Goal: Information Seeking & Learning: Learn about a topic

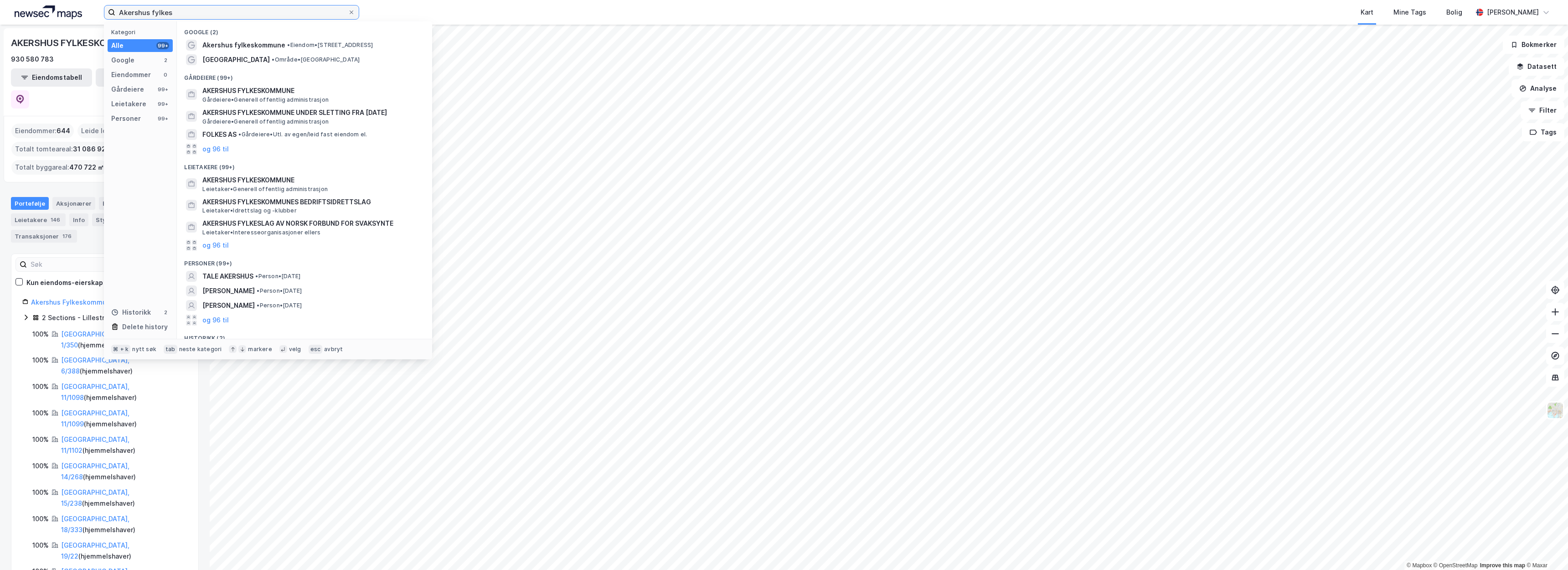
drag, startPoint x: 207, startPoint y: 17, endPoint x: 85, endPoint y: 8, distance: 122.3
click at [85, 8] on div "Akershus fylkes Kategori Alle 99+ Google 2 Eiendommer 0 Gårdeiere 99+ Leietaker…" at bounding box center [784, 12] width 1568 height 24
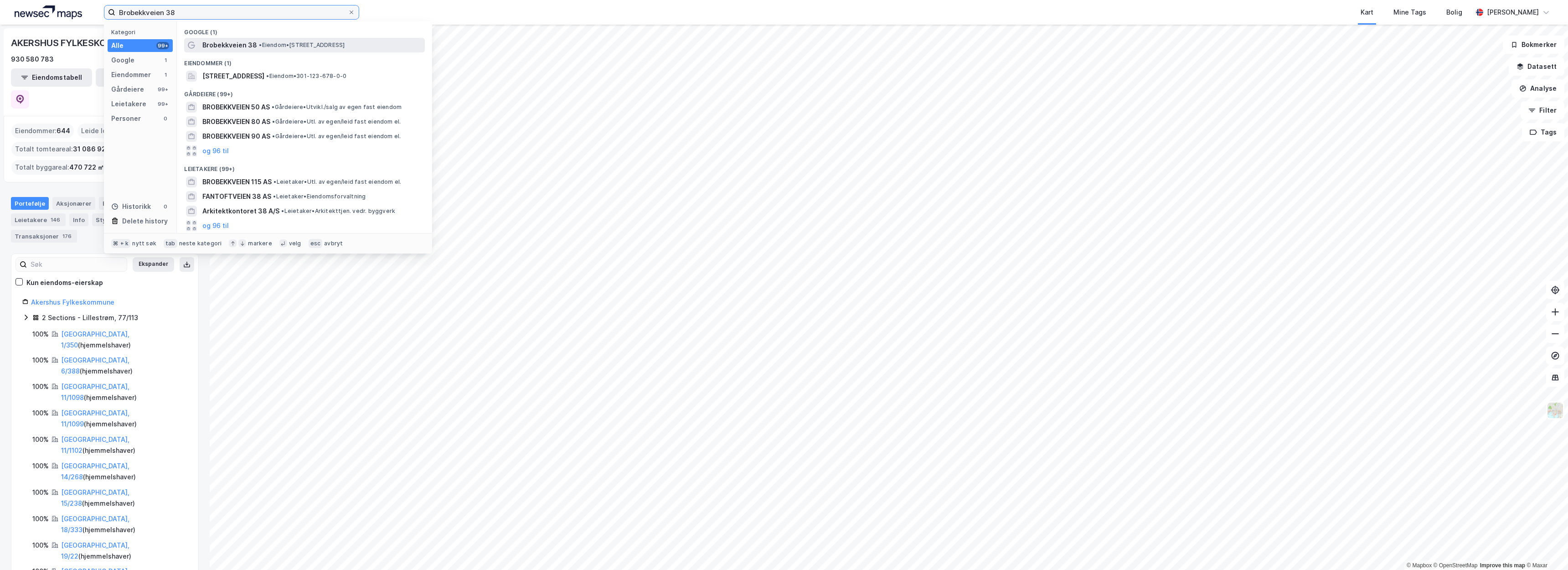
type input "Brobekkveien 38"
click at [234, 46] on span "Brobekkveien 38" at bounding box center [229, 45] width 55 height 11
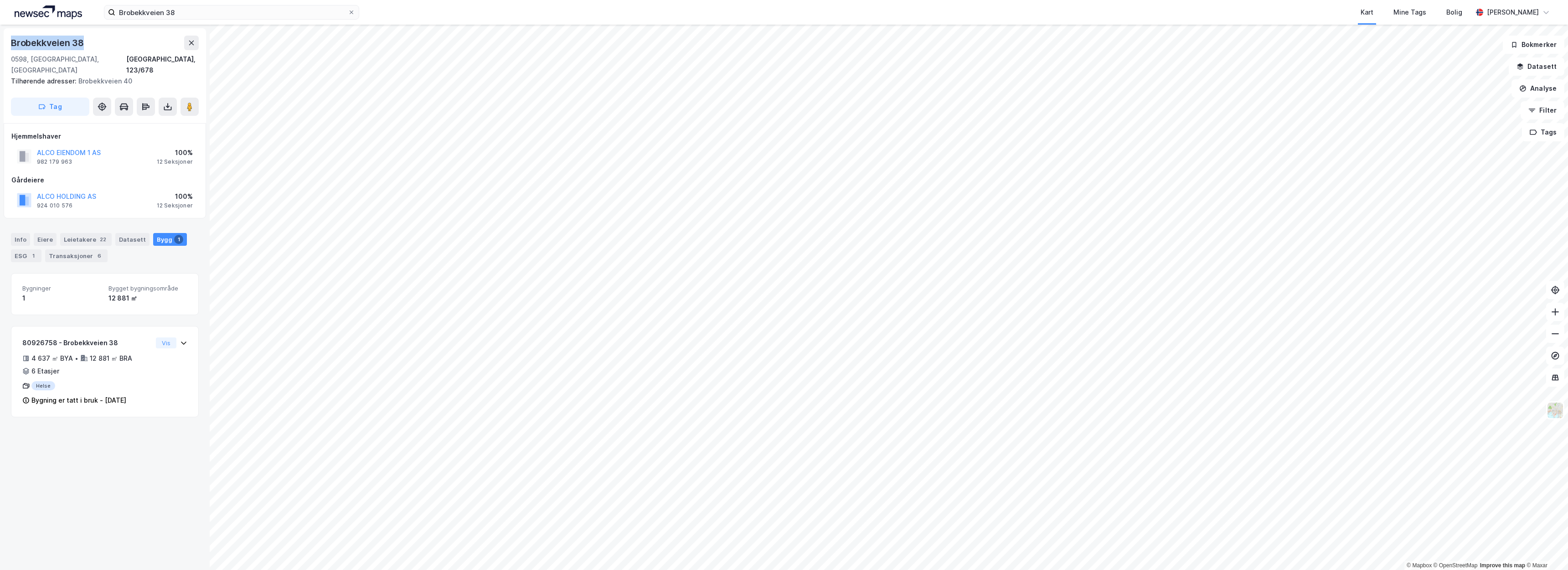
drag, startPoint x: 85, startPoint y: 44, endPoint x: 4, endPoint y: 45, distance: 81.0
click at [4, 45] on div "Brobekkveien 38 0598, Oslo, Oslo Oslo, 123/678 Tilhørende adresser: Brobekkveie…" at bounding box center [105, 75] width 202 height 95
copy div "Brobekkveien 38"
click at [0, 0] on button "ALCO HOLDING AS" at bounding box center [0, 0] width 0 height 0
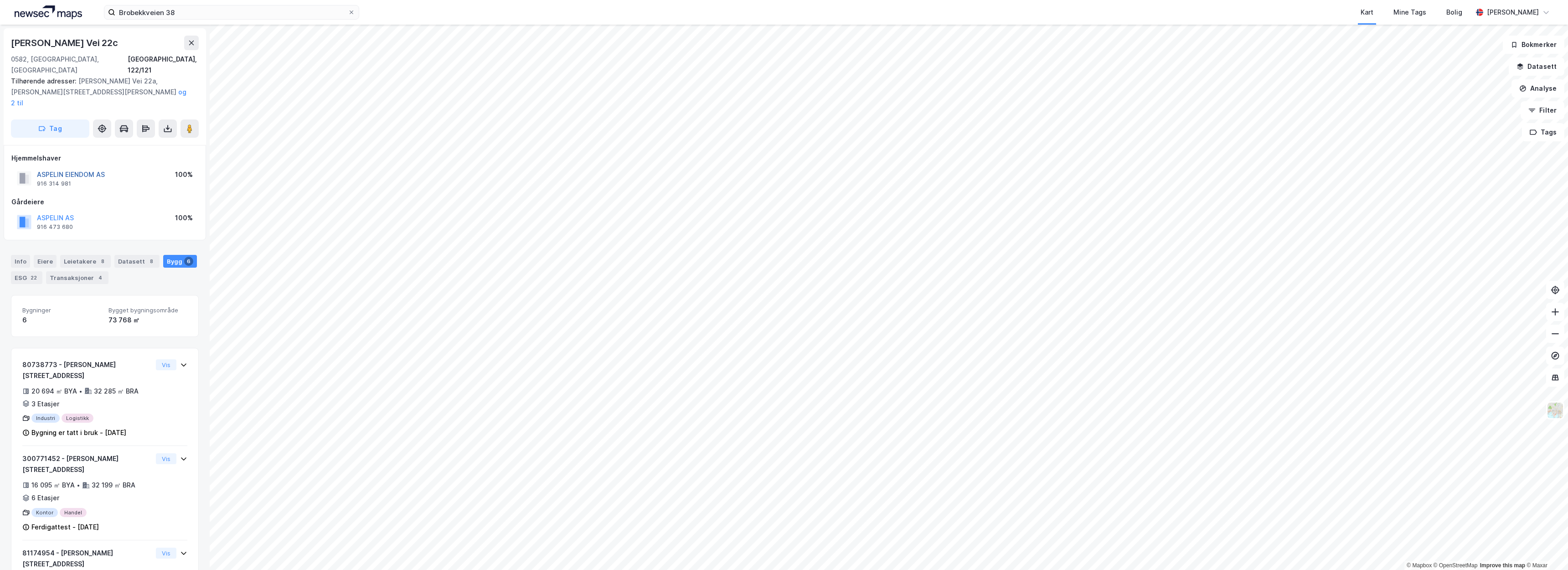
click at [0, 0] on button "ASPELIN EIENDOM AS" at bounding box center [0, 0] width 0 height 0
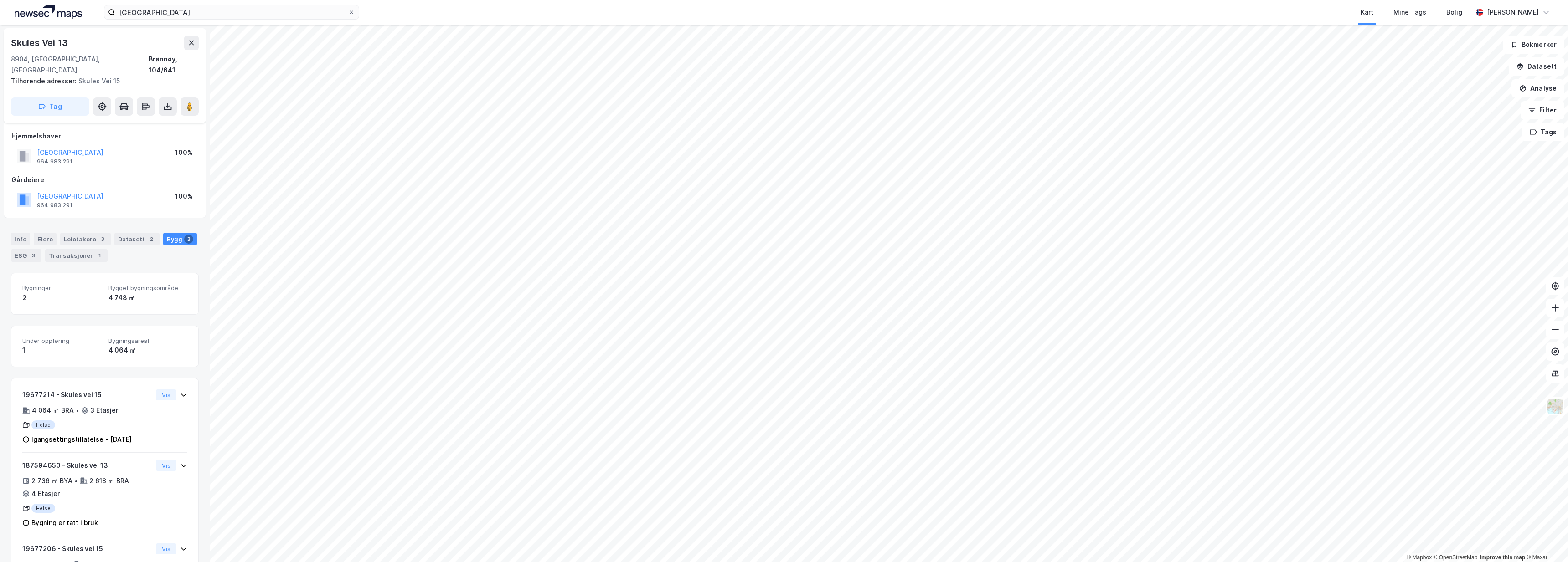
scroll to position [52, 0]
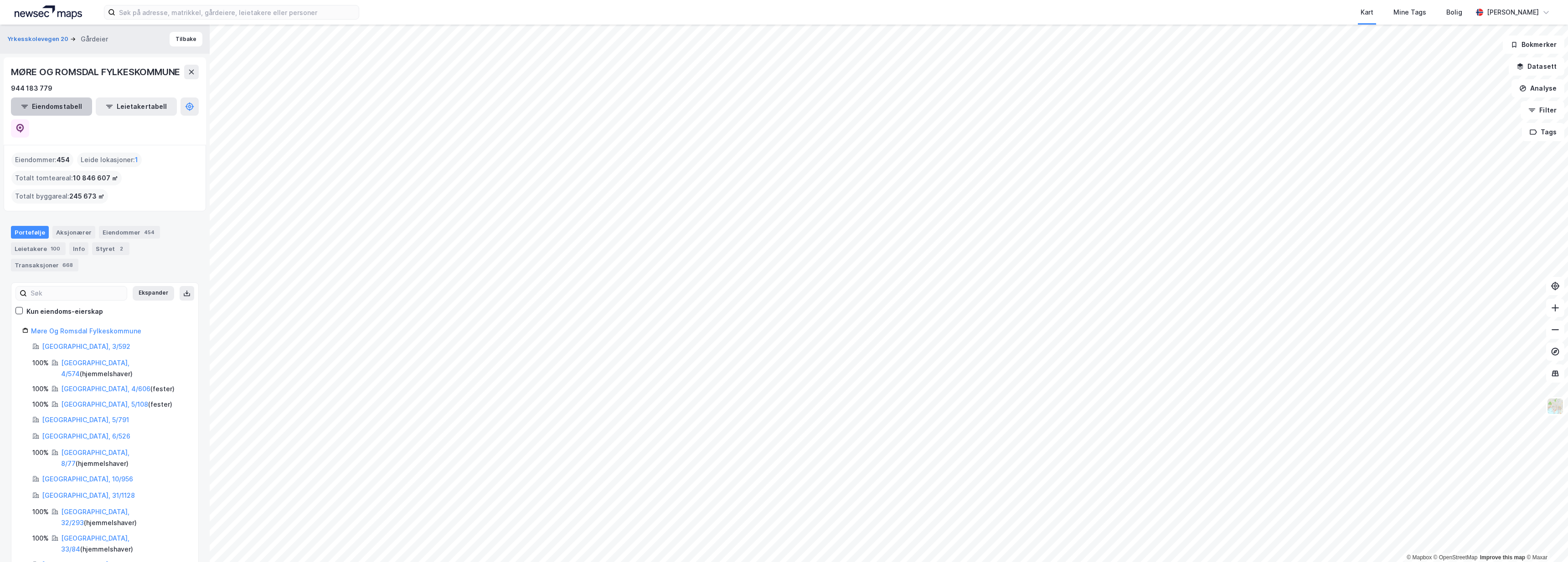
click at [77, 116] on button "Eiendomstabell" at bounding box center [52, 106] width 81 height 18
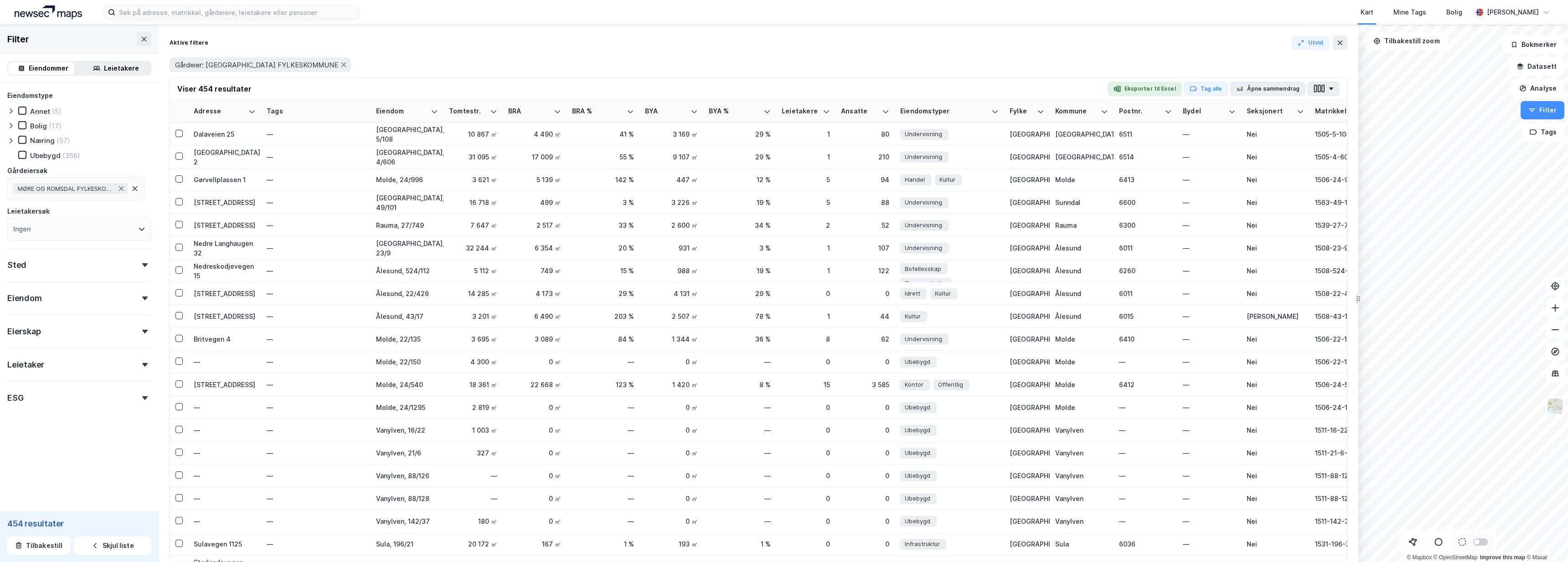
click at [55, 137] on div "Næring (57)" at bounding box center [44, 140] width 52 height 9
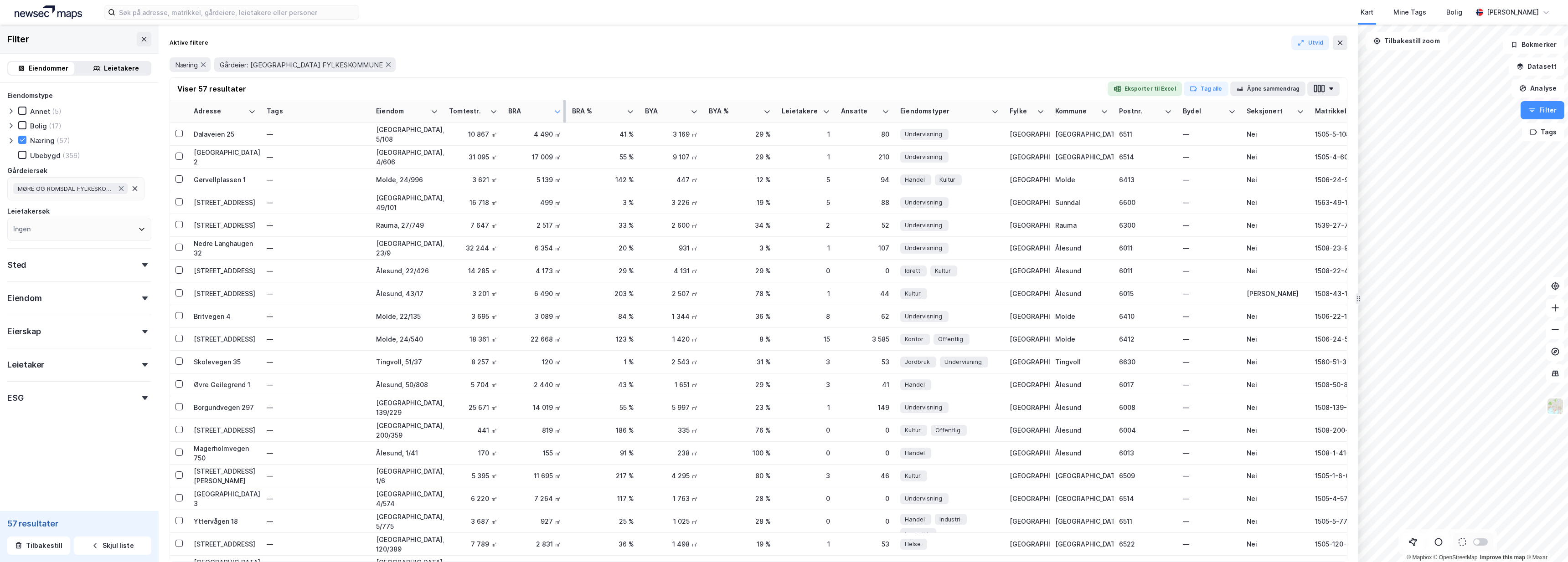
click at [558, 110] on icon at bounding box center [557, 111] width 7 height 7
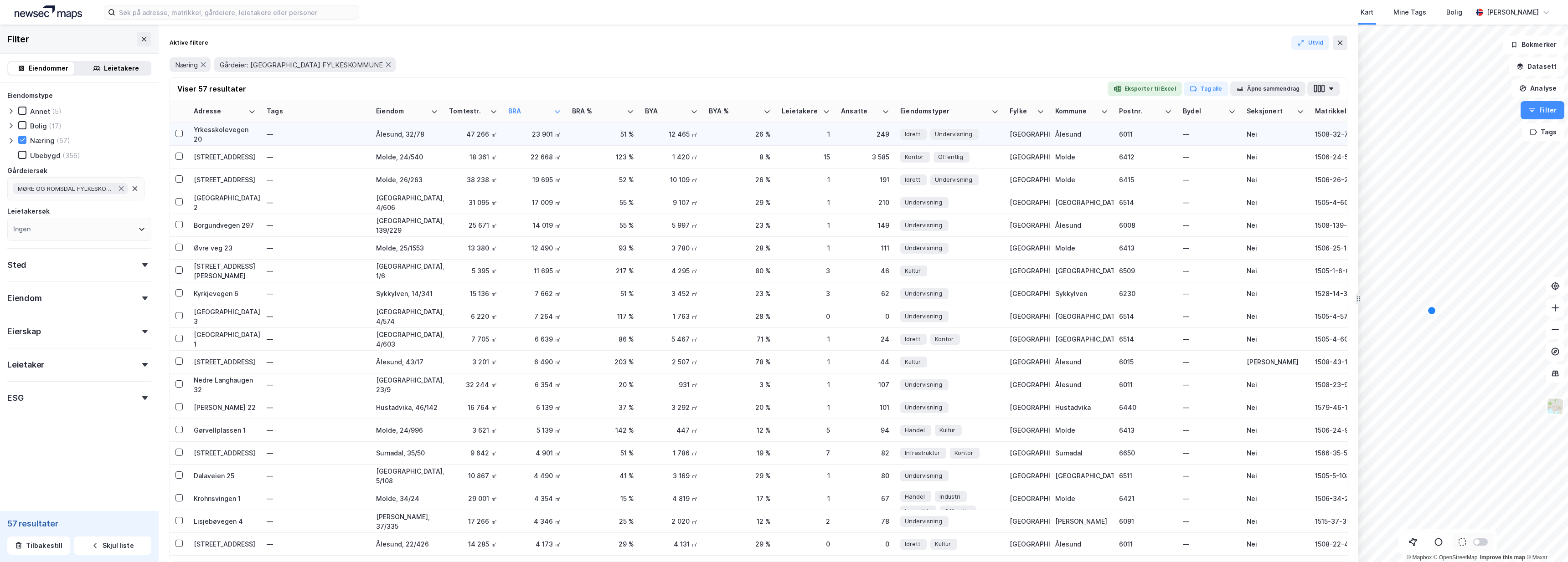
click at [199, 137] on div "Yrkesskolevegen 20" at bounding box center [224, 135] width 62 height 19
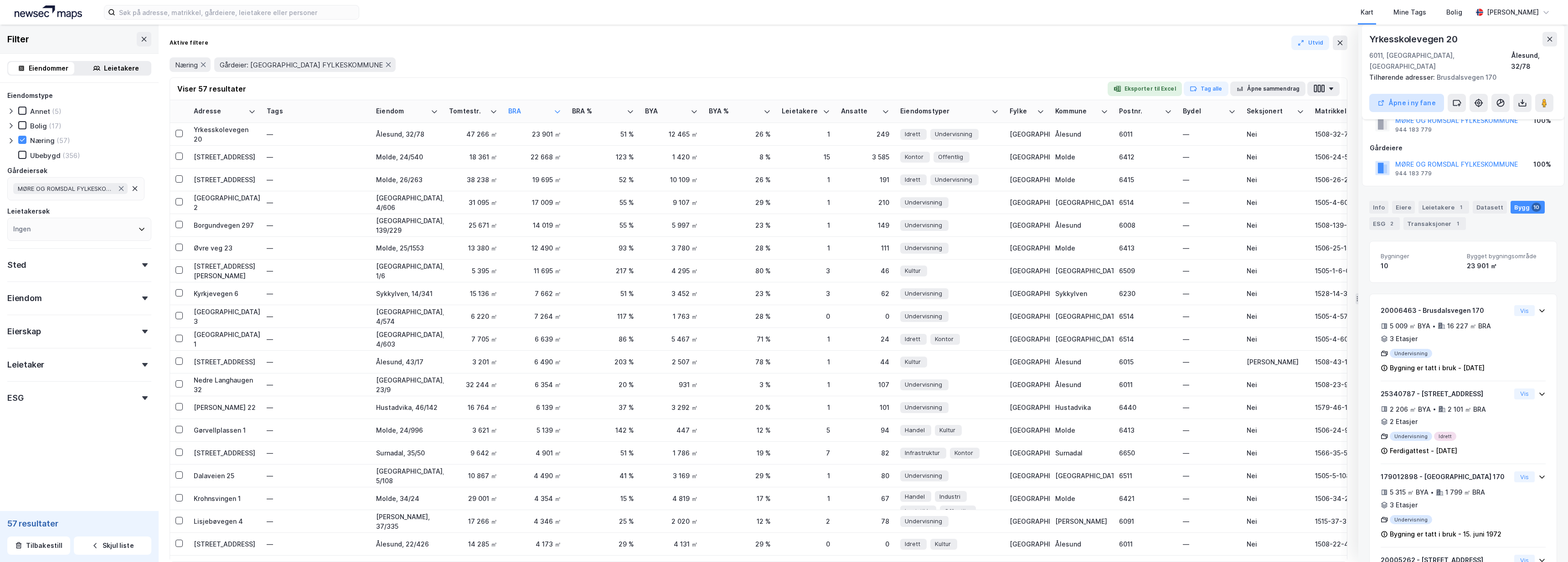
click at [1416, 94] on button "Åpne i ny fane" at bounding box center [1406, 103] width 74 height 18
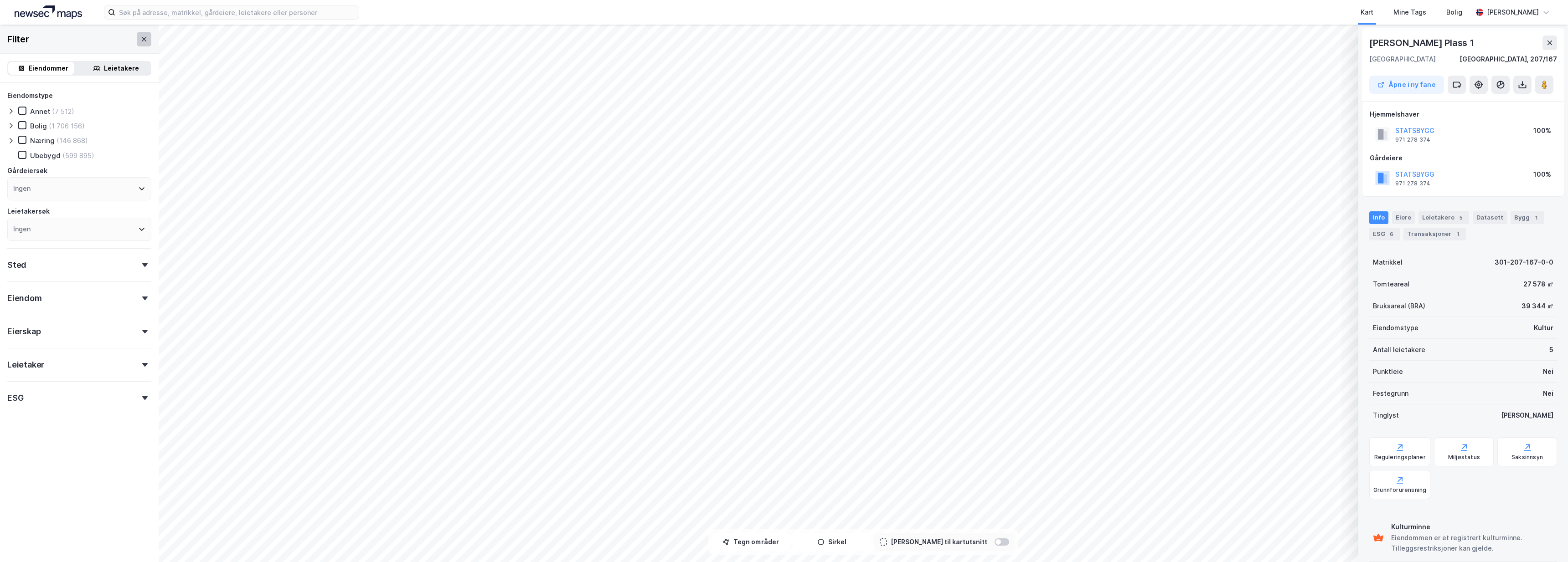
click at [137, 42] on button at bounding box center [144, 39] width 15 height 15
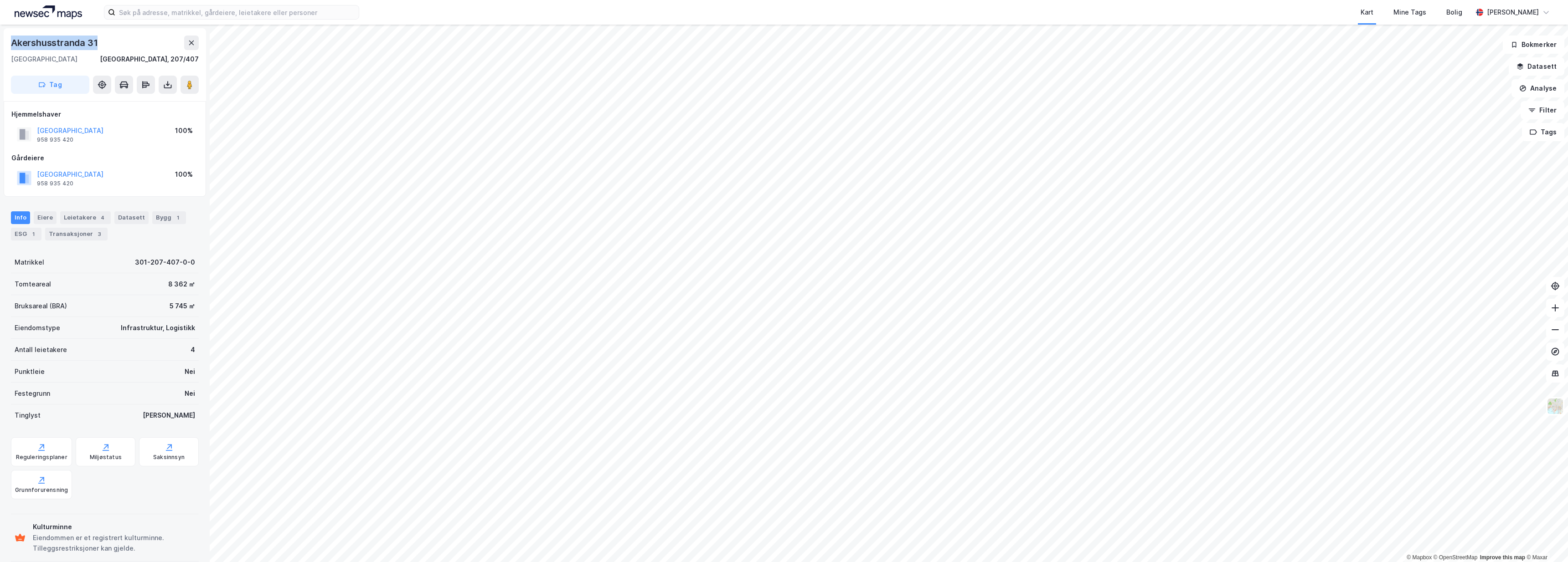
drag, startPoint x: 96, startPoint y: 43, endPoint x: 0, endPoint y: 44, distance: 96.0
click at [0, 44] on div "Akershusstranda 31 0150, Oslo, Oslo Oslo, 207/407 Tag Hjemmelshaver OSLO KOMMUN…" at bounding box center [105, 293] width 210 height 538
copy div "Akershusstranda 31"
click at [173, 213] on div "1" at bounding box center [178, 218] width 9 height 9
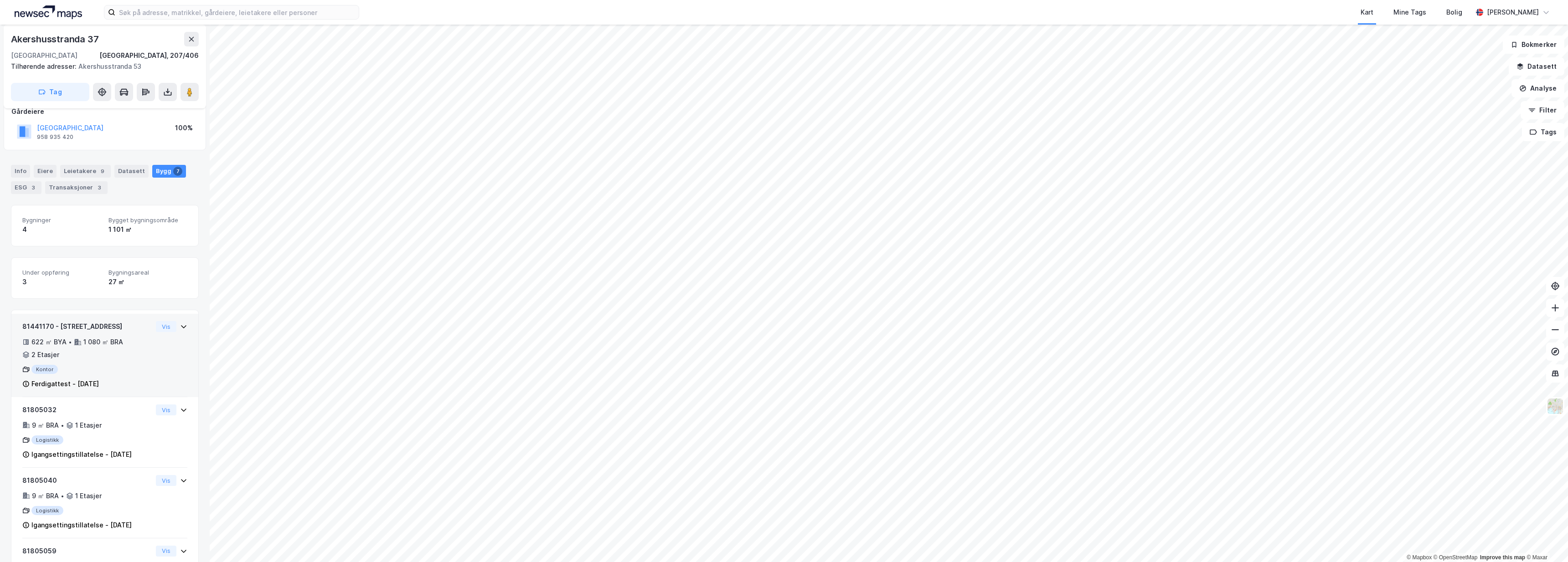
scroll to position [18, 0]
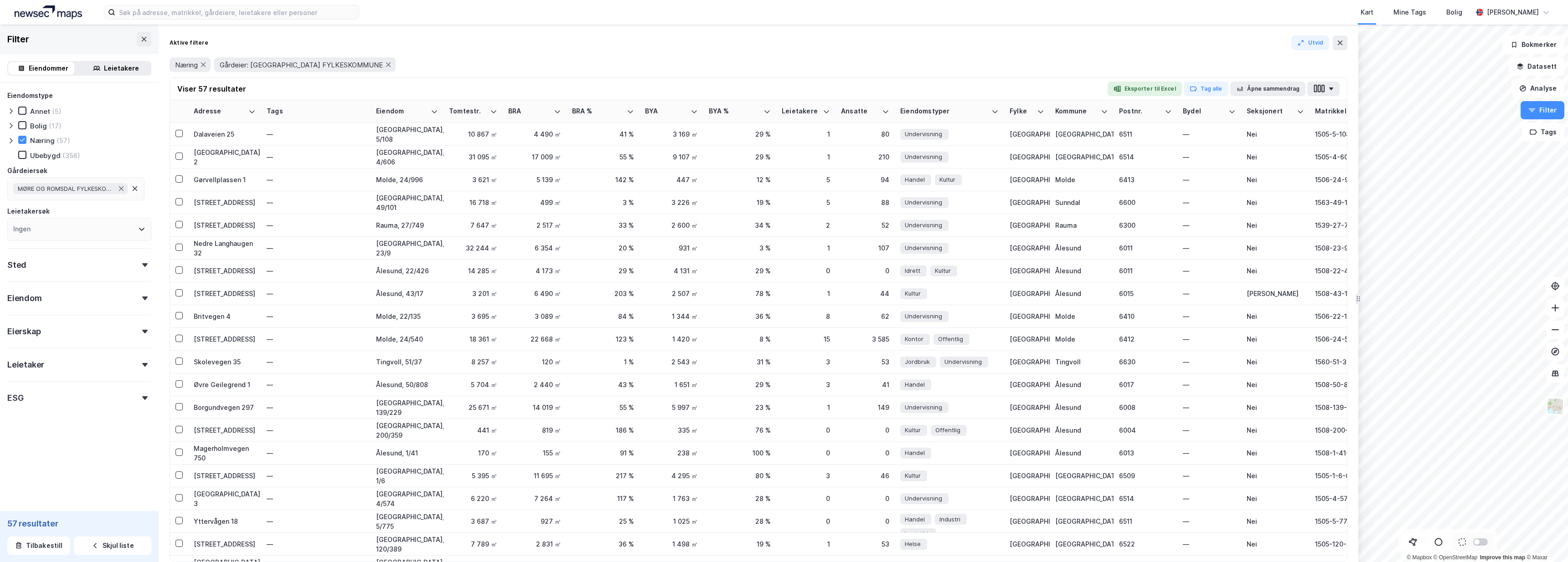
click at [63, 113] on div "Annet (5)" at bounding box center [79, 111] width 144 height 9
click at [105, 547] on button "Skjul liste" at bounding box center [112, 546] width 77 height 18
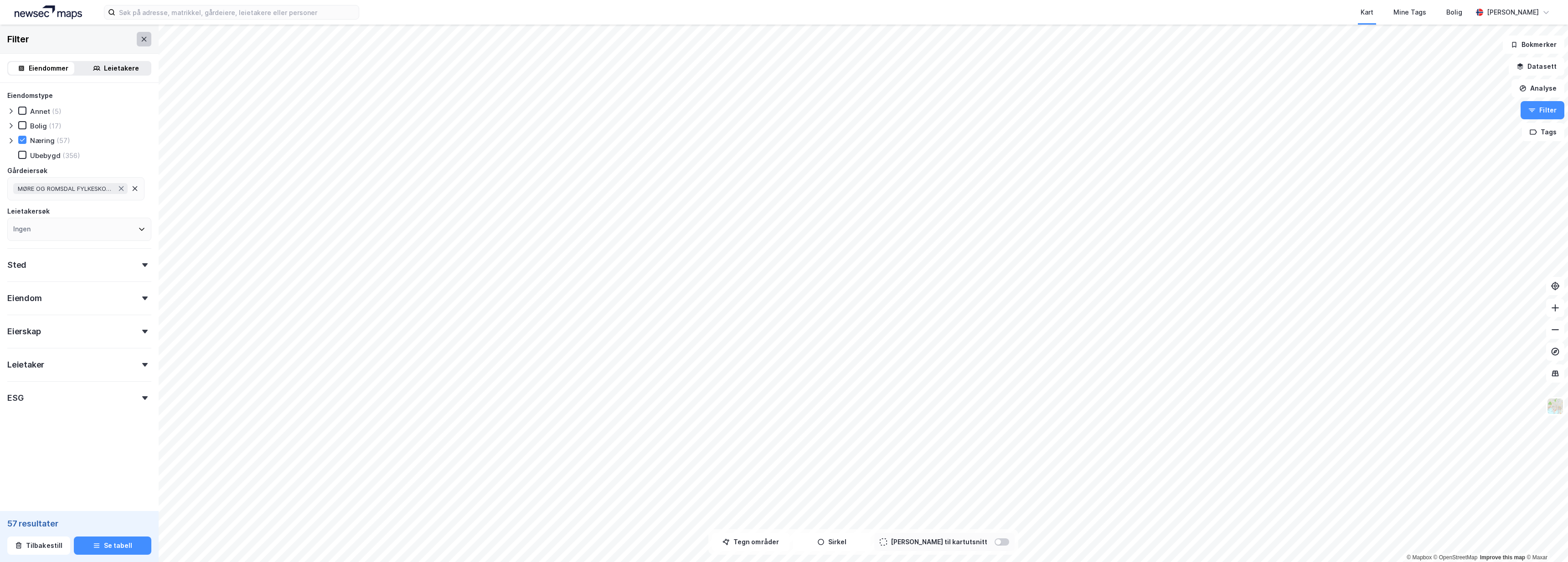
click at [137, 34] on button at bounding box center [144, 39] width 15 height 15
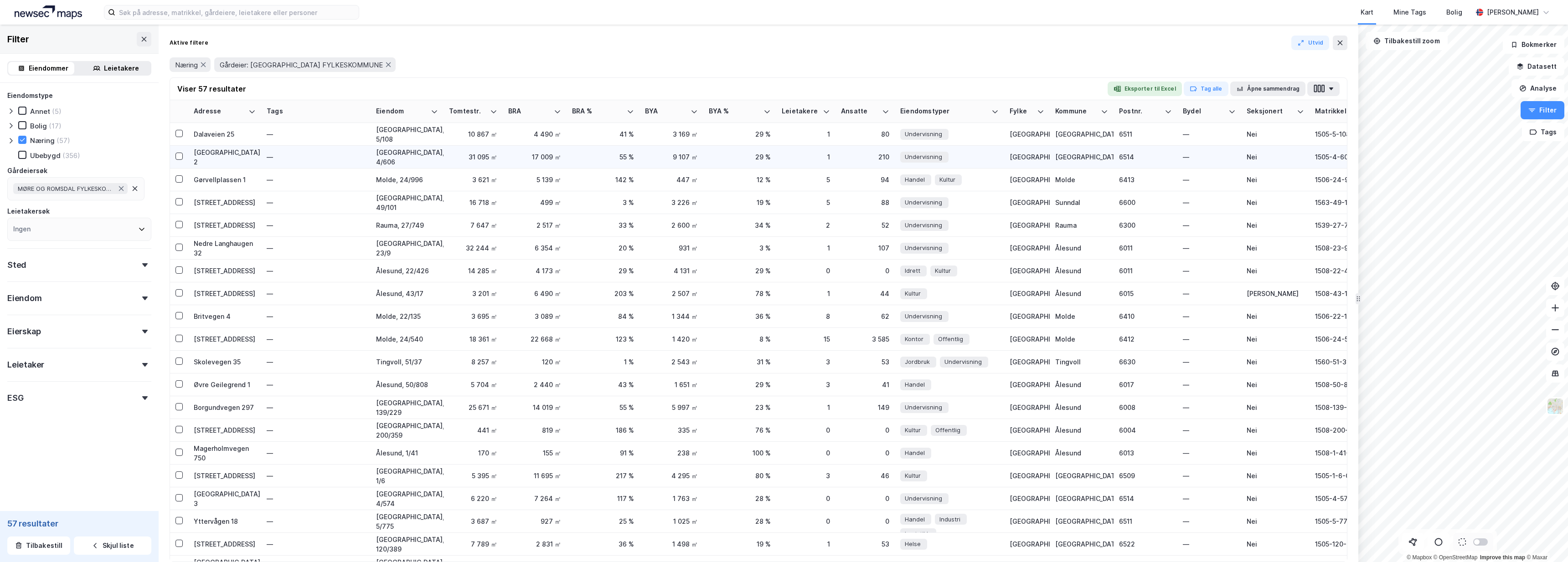
click at [199, 155] on div "Sankthanshaugen 2" at bounding box center [224, 157] width 62 height 19
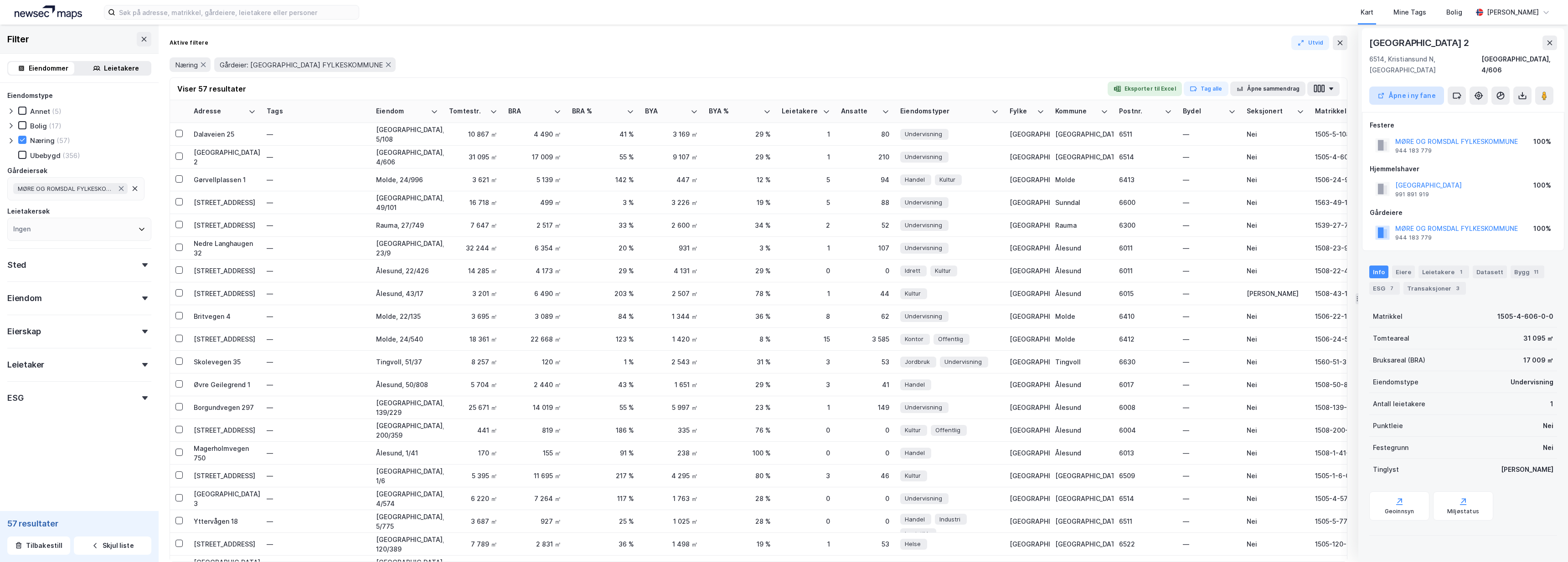
click at [1396, 87] on button "Åpne i ny fane" at bounding box center [1406, 95] width 74 height 18
click at [27, 42] on div "Filter" at bounding box center [18, 39] width 22 height 15
click at [142, 40] on icon at bounding box center [144, 39] width 5 height 5
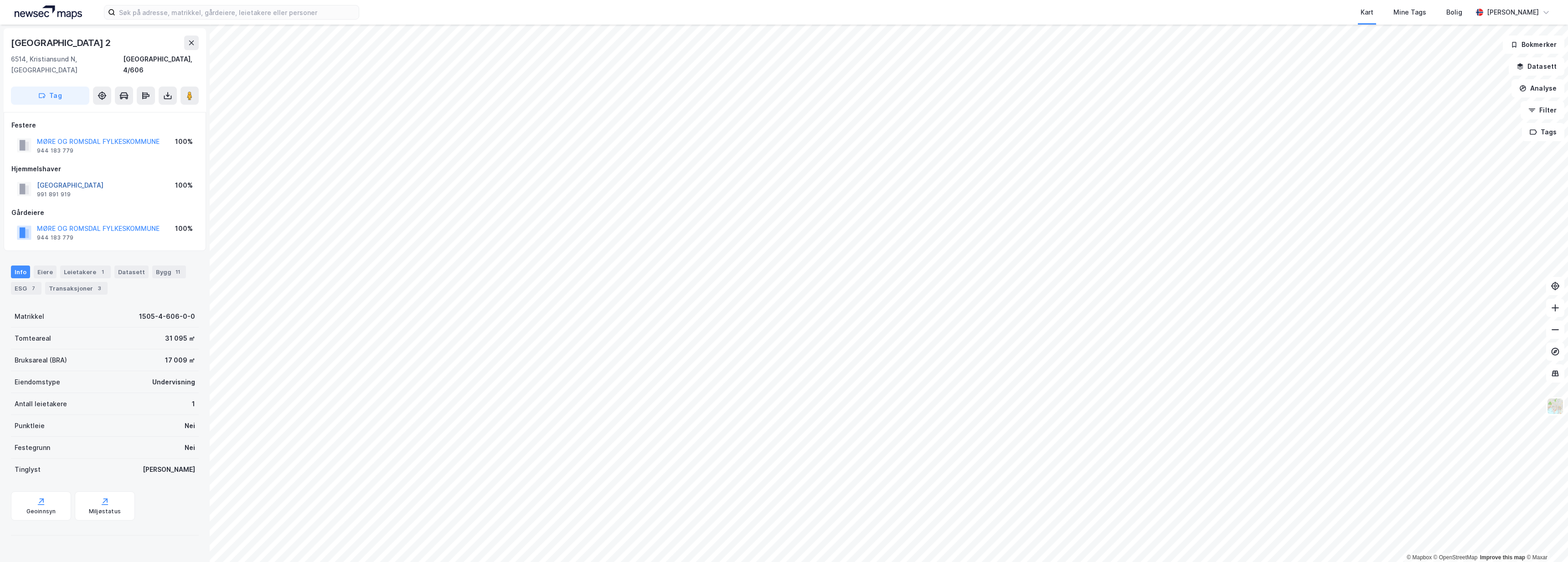
click at [0, 0] on button "[GEOGRAPHIC_DATA]" at bounding box center [0, 0] width 0 height 0
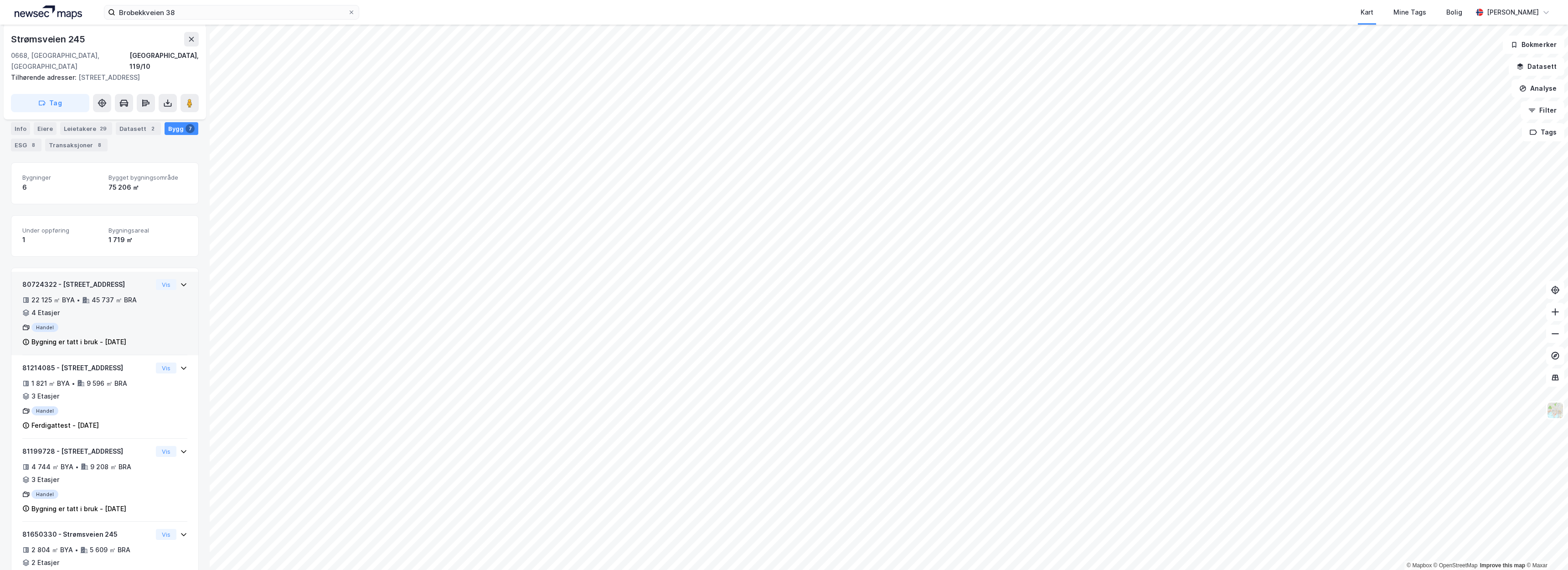
scroll to position [110, 0]
drag, startPoint x: 88, startPoint y: 36, endPoint x: 12, endPoint y: 40, distance: 76.1
click at [11, 40] on div "Strømsveien 245" at bounding box center [105, 39] width 188 height 15
copy div "Strømsveien 245"
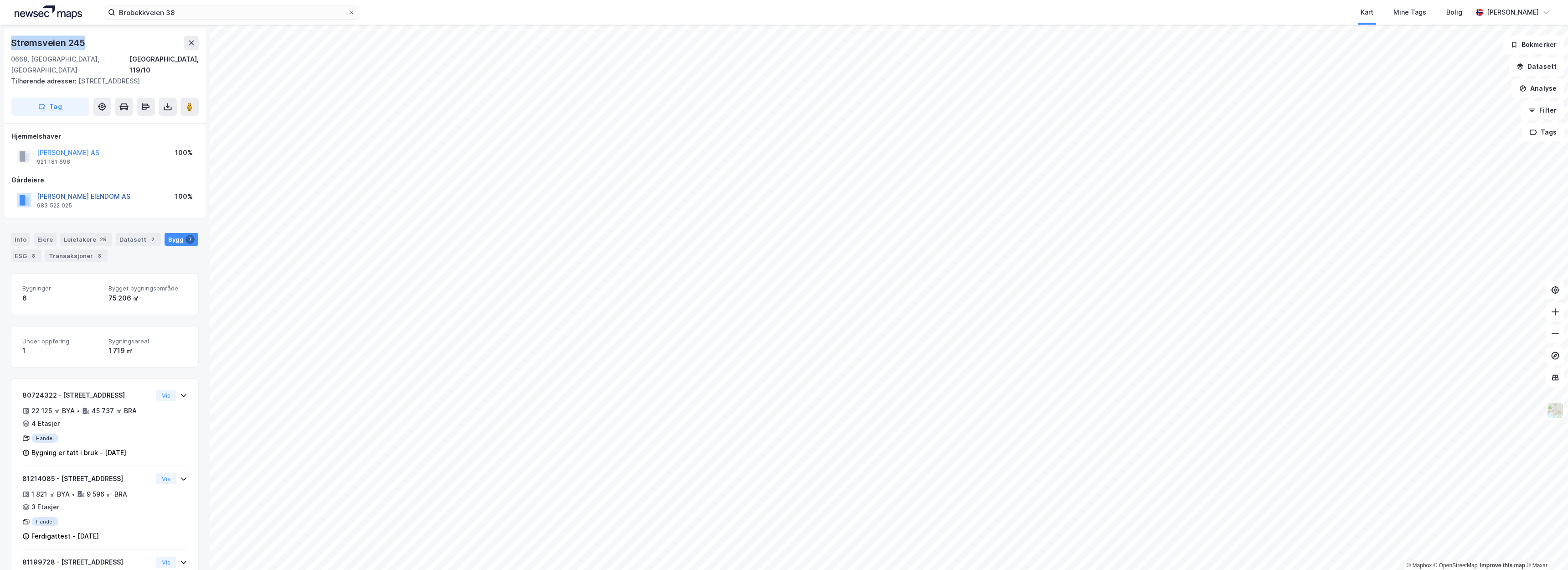
click at [0, 0] on button "JOHANNSON JOH EIENDOM AS" at bounding box center [0, 0] width 0 height 0
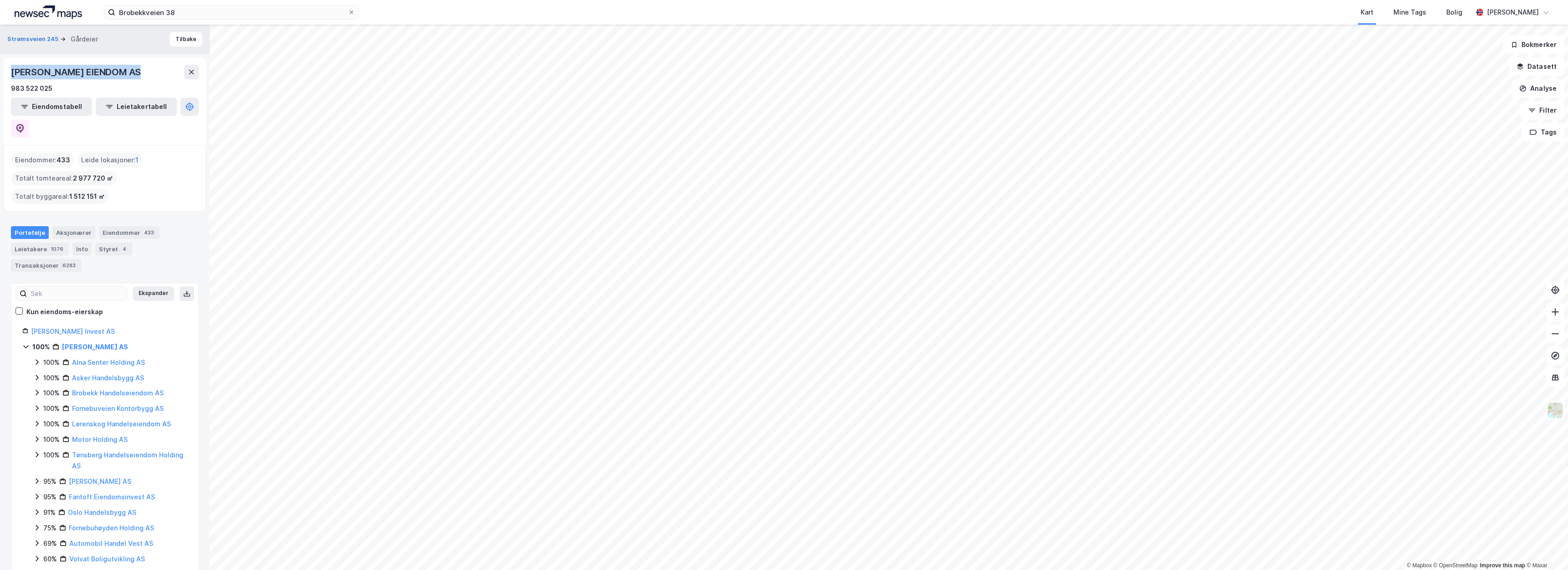
drag, startPoint x: 158, startPoint y: 69, endPoint x: 12, endPoint y: 76, distance: 146.2
click at [12, 76] on div "JOH JOHANNSON EIENDOM AS" at bounding box center [105, 72] width 188 height 15
copy div "JOH JOHANNSON EIENDOM AS"
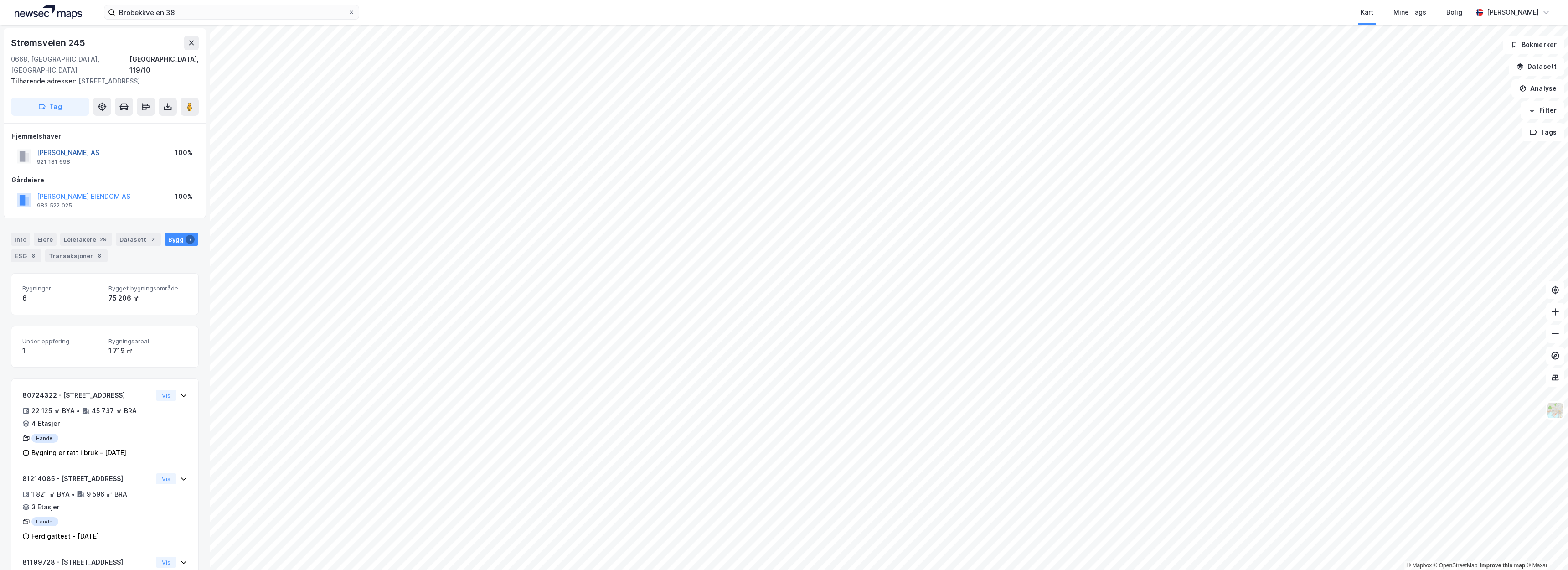
click at [0, 0] on button "ALNA SENTER AS" at bounding box center [0, 0] width 0 height 0
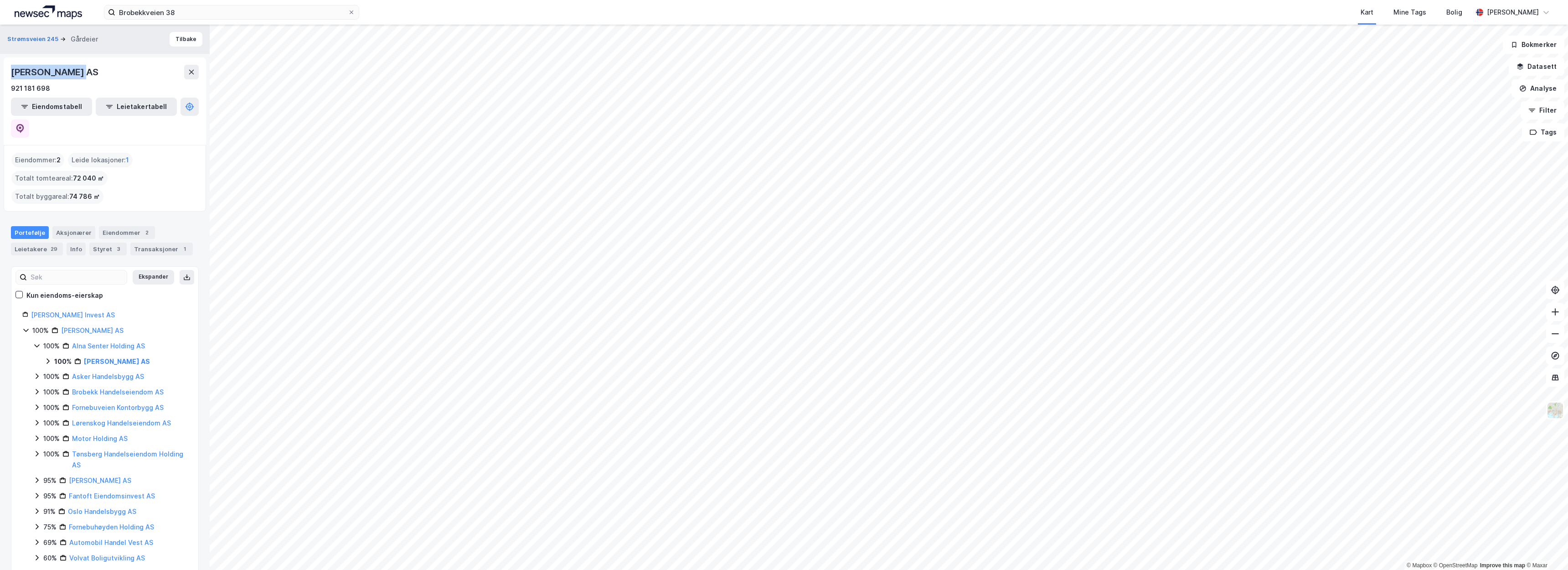
drag, startPoint x: 90, startPoint y: 75, endPoint x: 6, endPoint y: 65, distance: 84.6
click at [6, 65] on div "ALNA SENTER AS 921 181 698 Eiendomstabell Leietakertabell" at bounding box center [105, 101] width 202 height 88
copy div "ALNA SENTER AS"
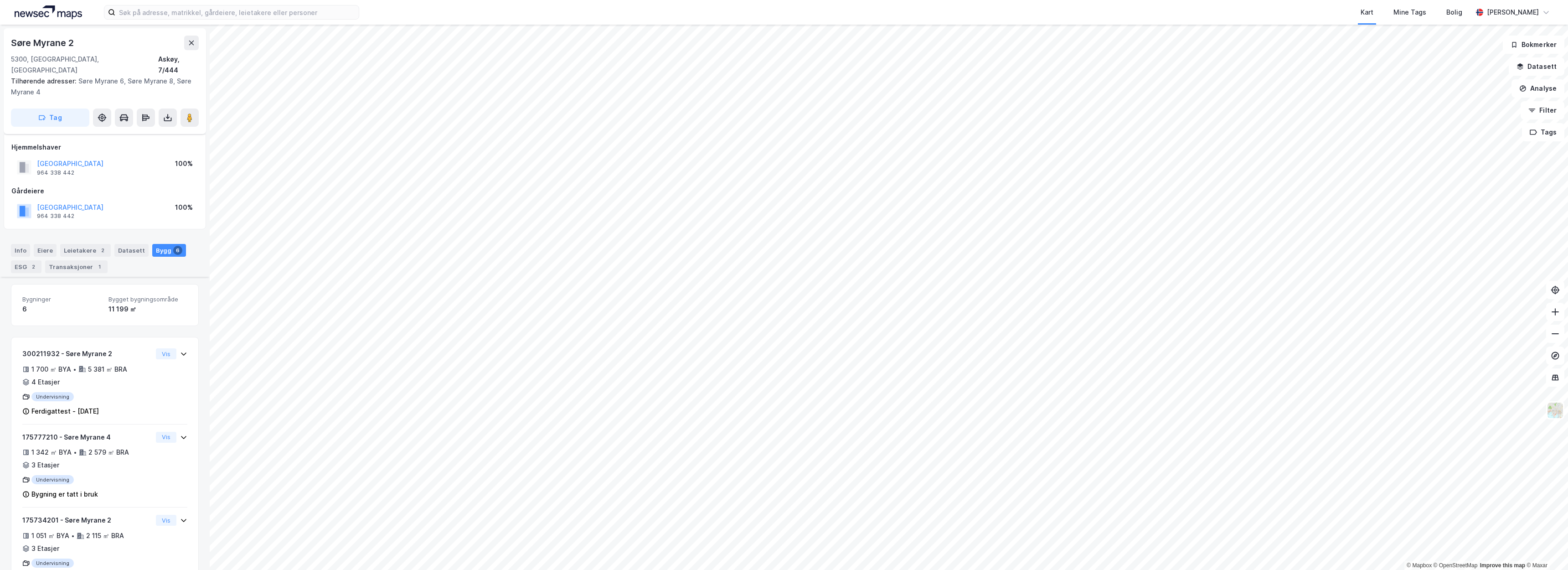
scroll to position [269, 0]
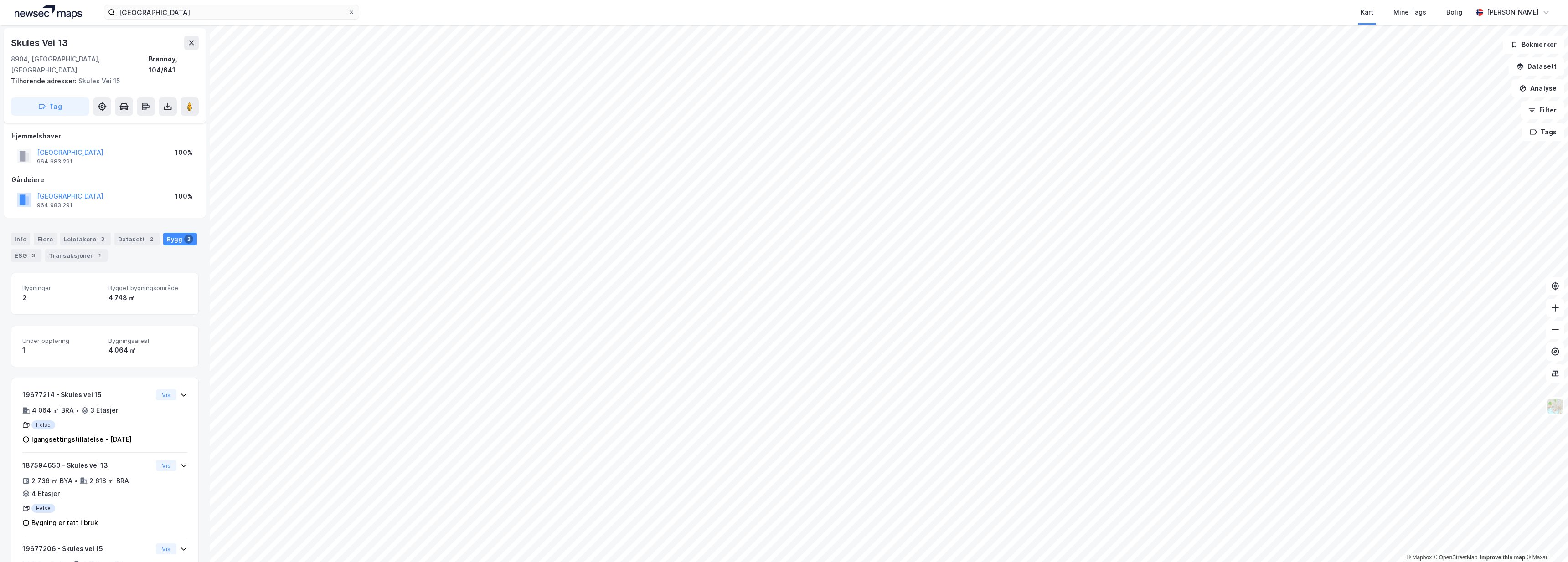
scroll to position [52, 0]
